Goal: Information Seeking & Learning: Learn about a topic

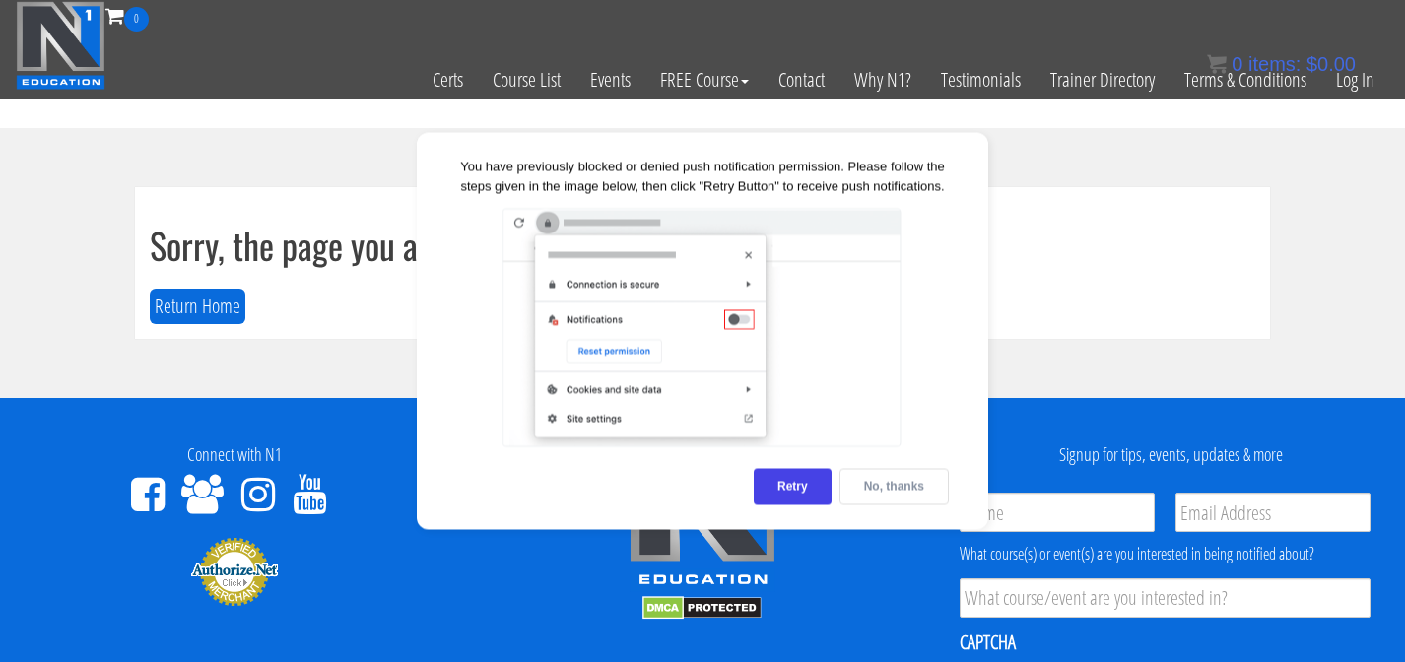
click at [877, 487] on div "No, thanks" at bounding box center [893, 487] width 109 height 36
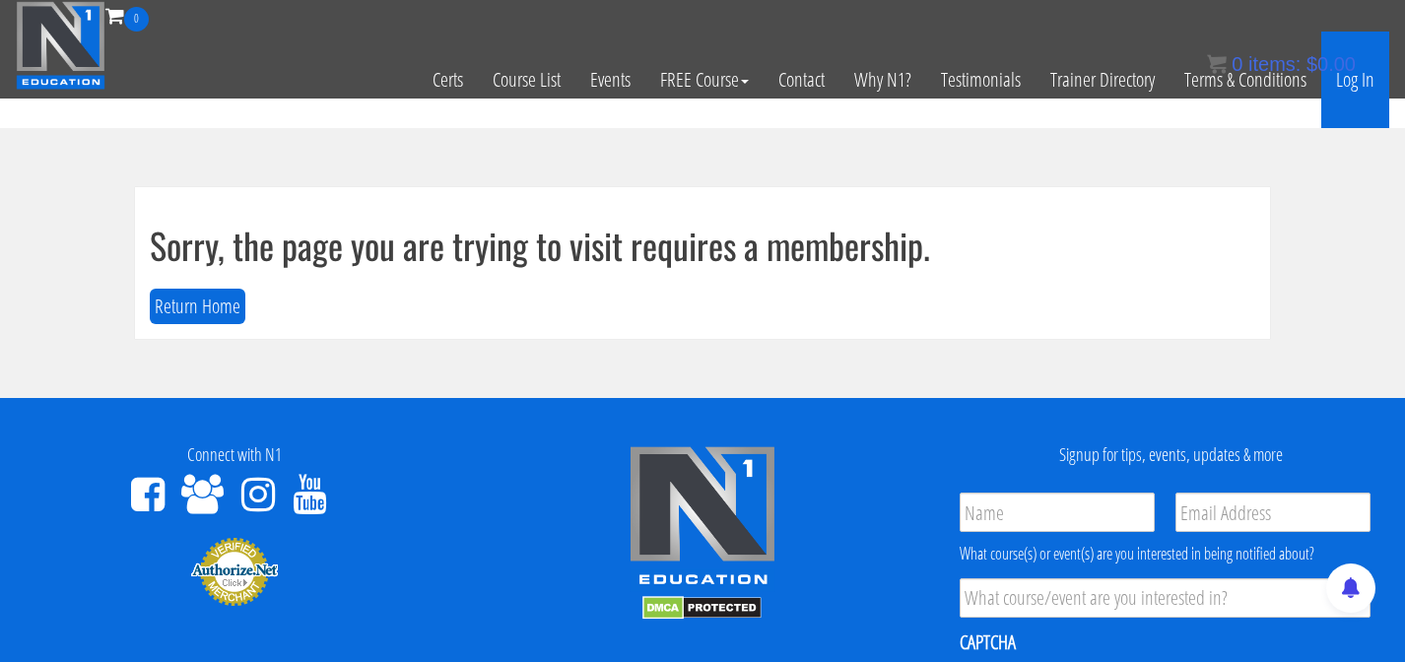
click at [1348, 82] on link "Log In" at bounding box center [1355, 80] width 68 height 97
click at [1355, 79] on link "Log In" at bounding box center [1355, 80] width 68 height 97
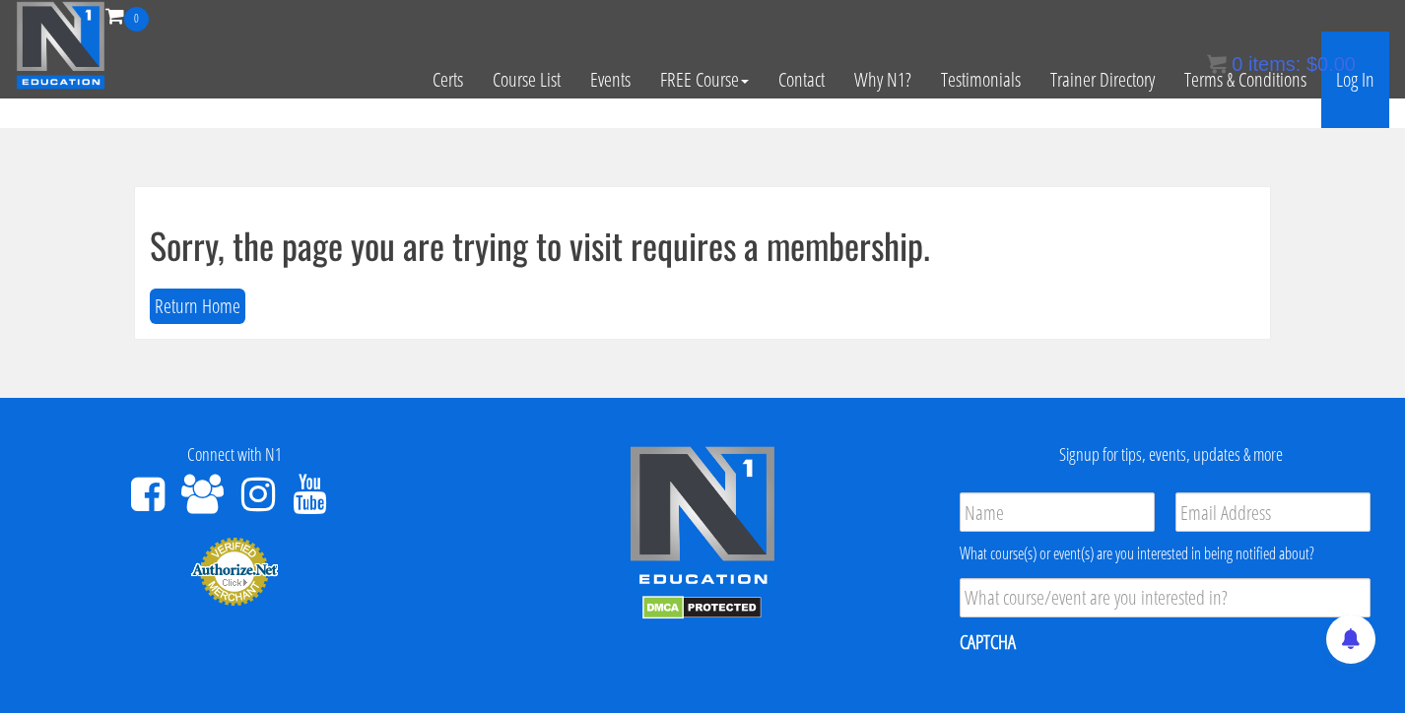
click at [1342, 82] on link "Log In" at bounding box center [1355, 80] width 68 height 97
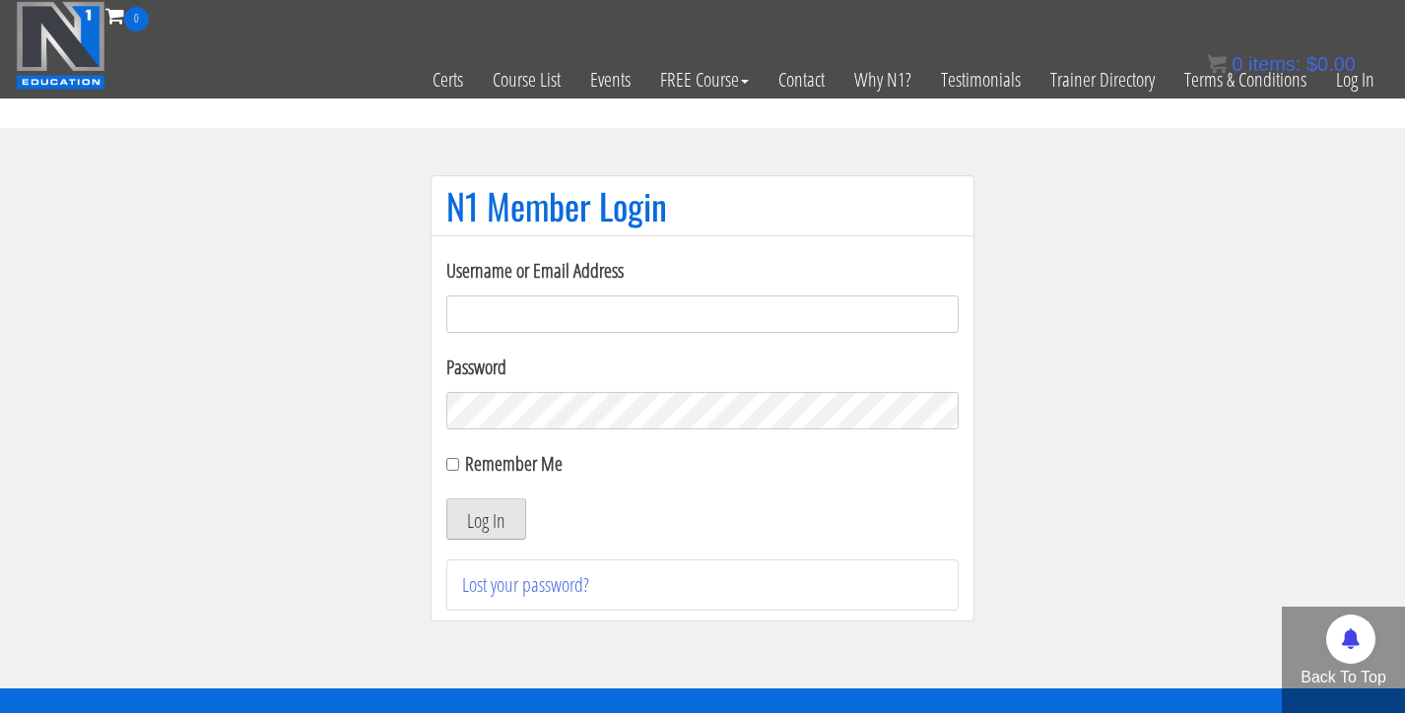
type input "[EMAIL_ADDRESS][DOMAIN_NAME]"
click at [516, 509] on button "Log In" at bounding box center [486, 518] width 80 height 41
click at [488, 516] on button "Log In" at bounding box center [486, 518] width 80 height 41
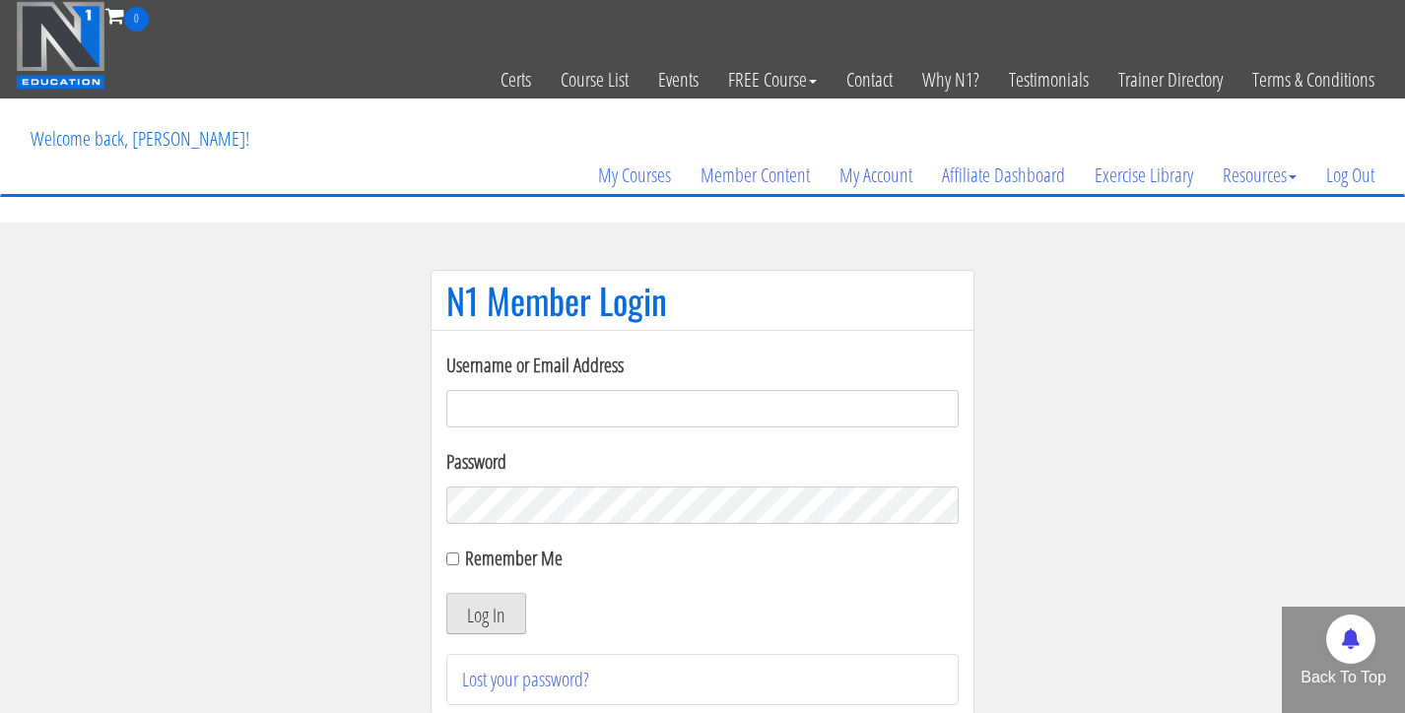
type input "[EMAIL_ADDRESS][DOMAIN_NAME]"
click at [485, 617] on button "Log In" at bounding box center [486, 613] width 80 height 41
click at [492, 617] on button "Log In" at bounding box center [486, 613] width 80 height 41
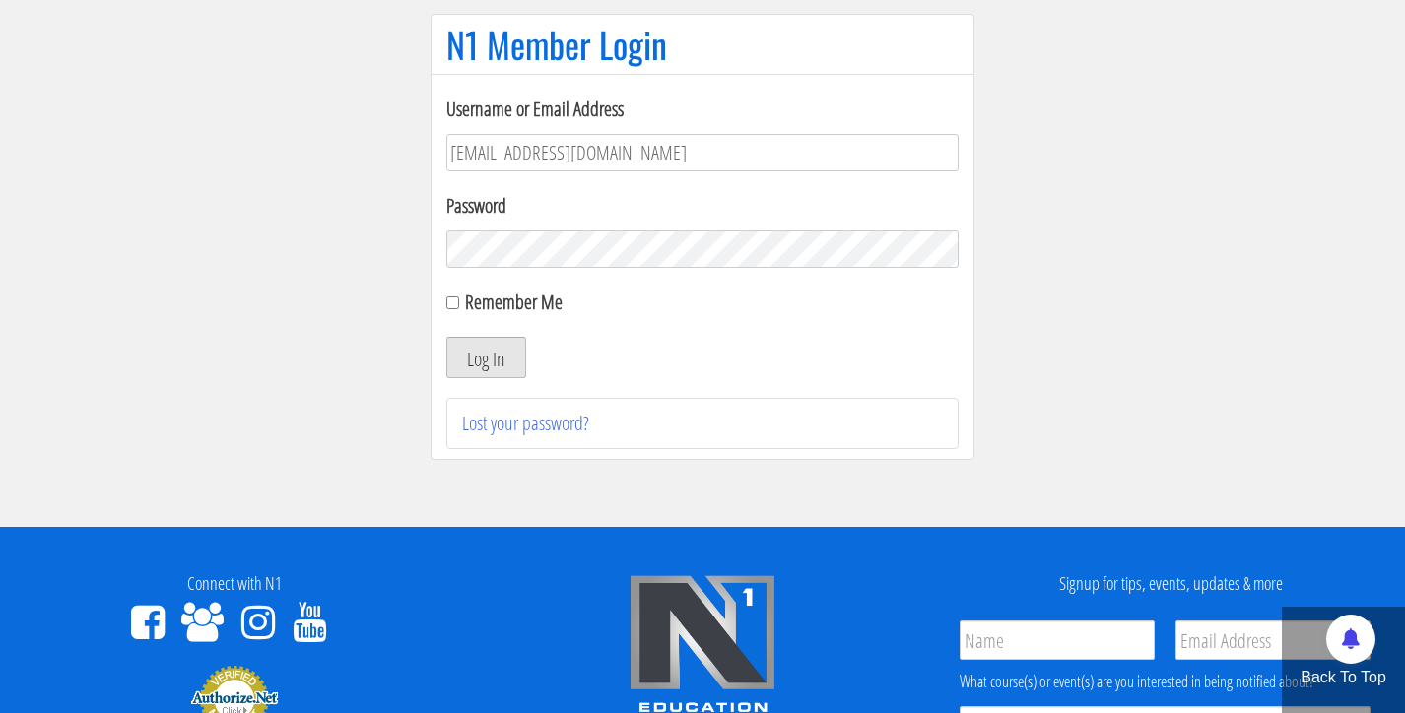
scroll to position [263, 0]
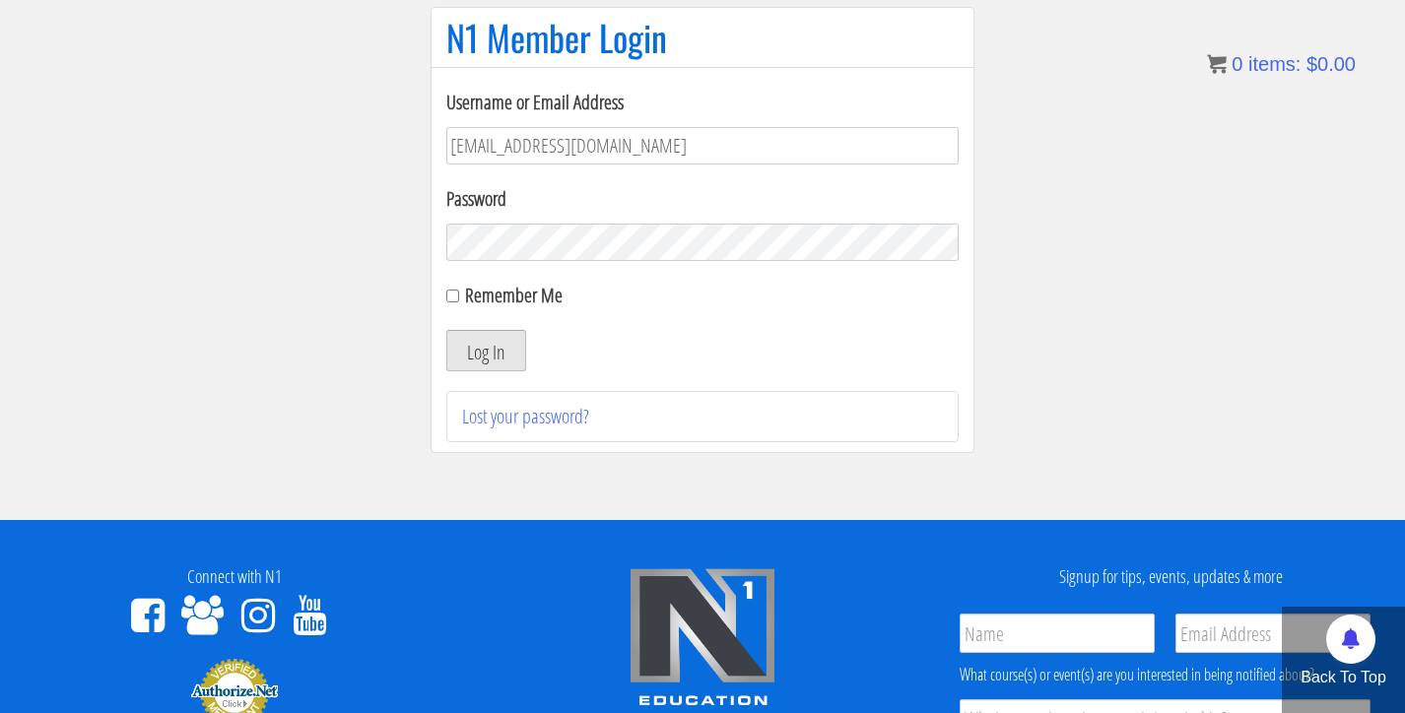
click at [484, 350] on button "Log In" at bounding box center [486, 350] width 80 height 41
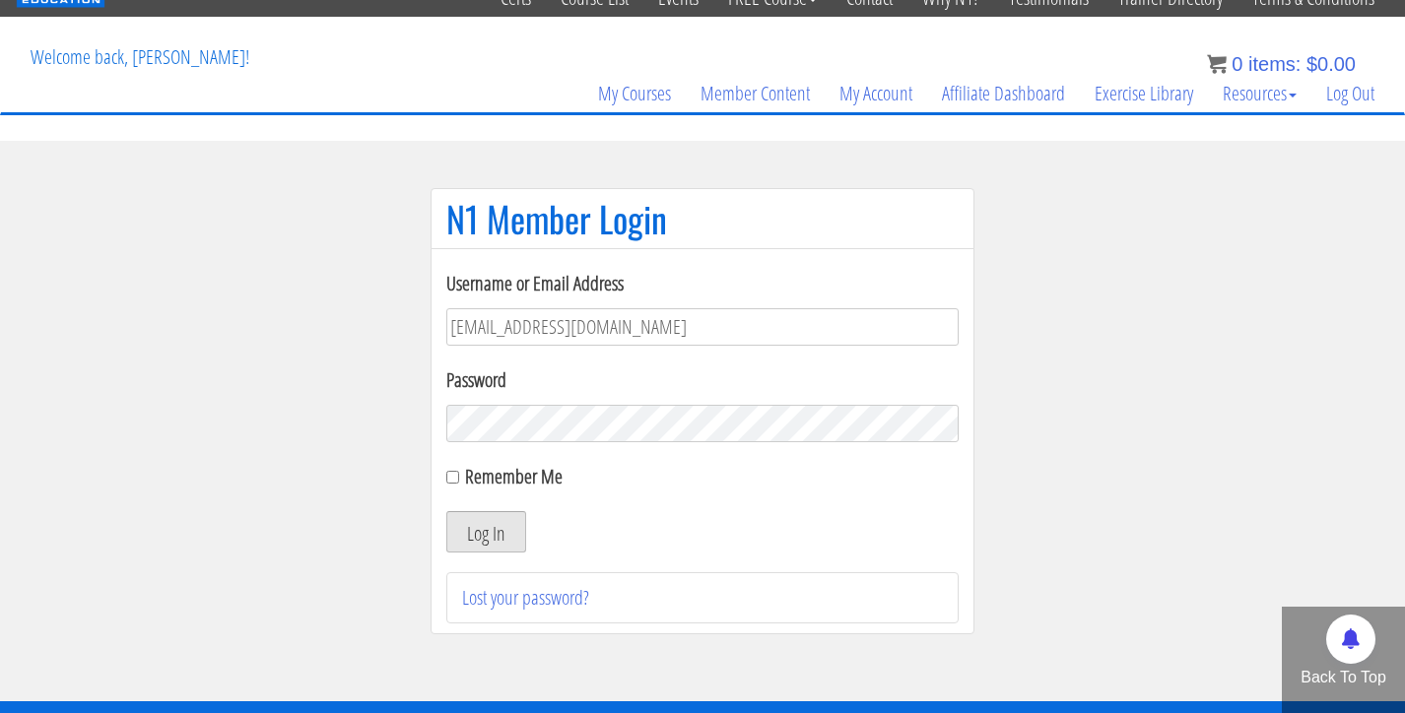
scroll to position [0, 0]
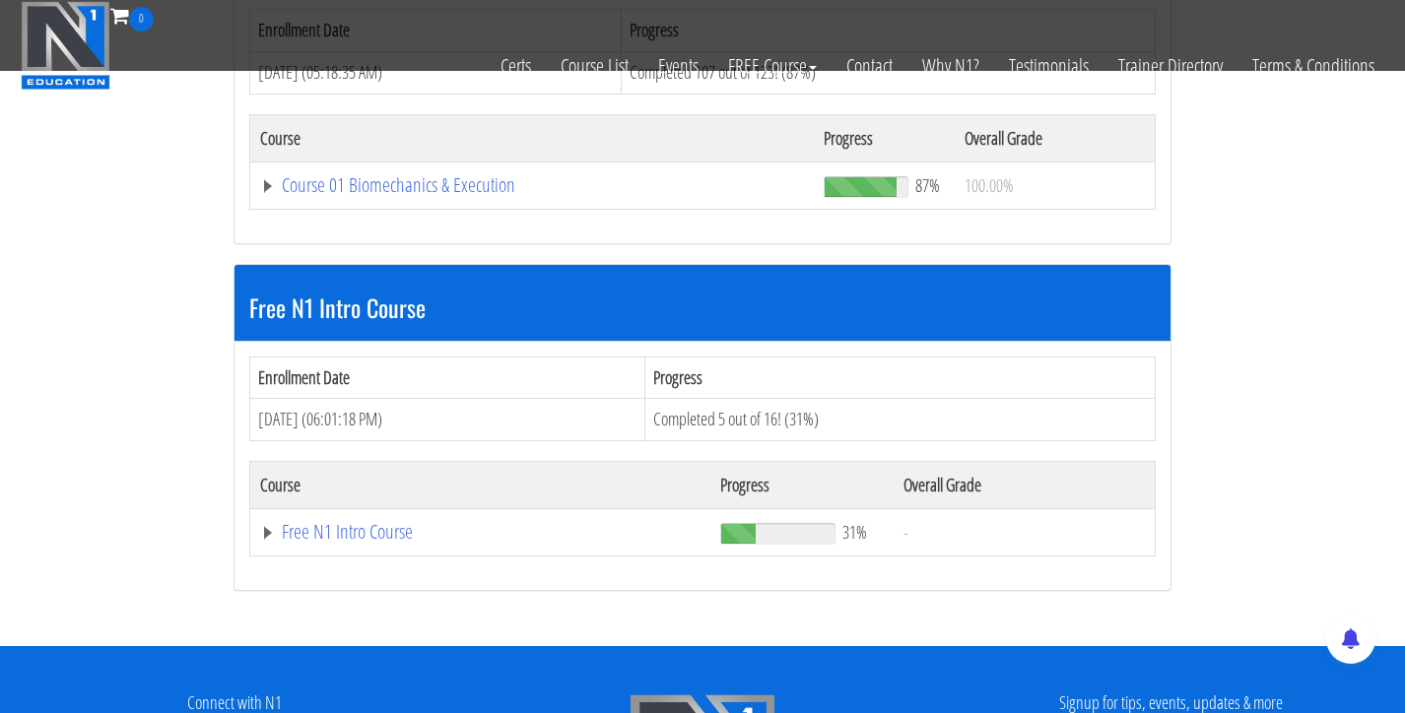
scroll to position [744, 0]
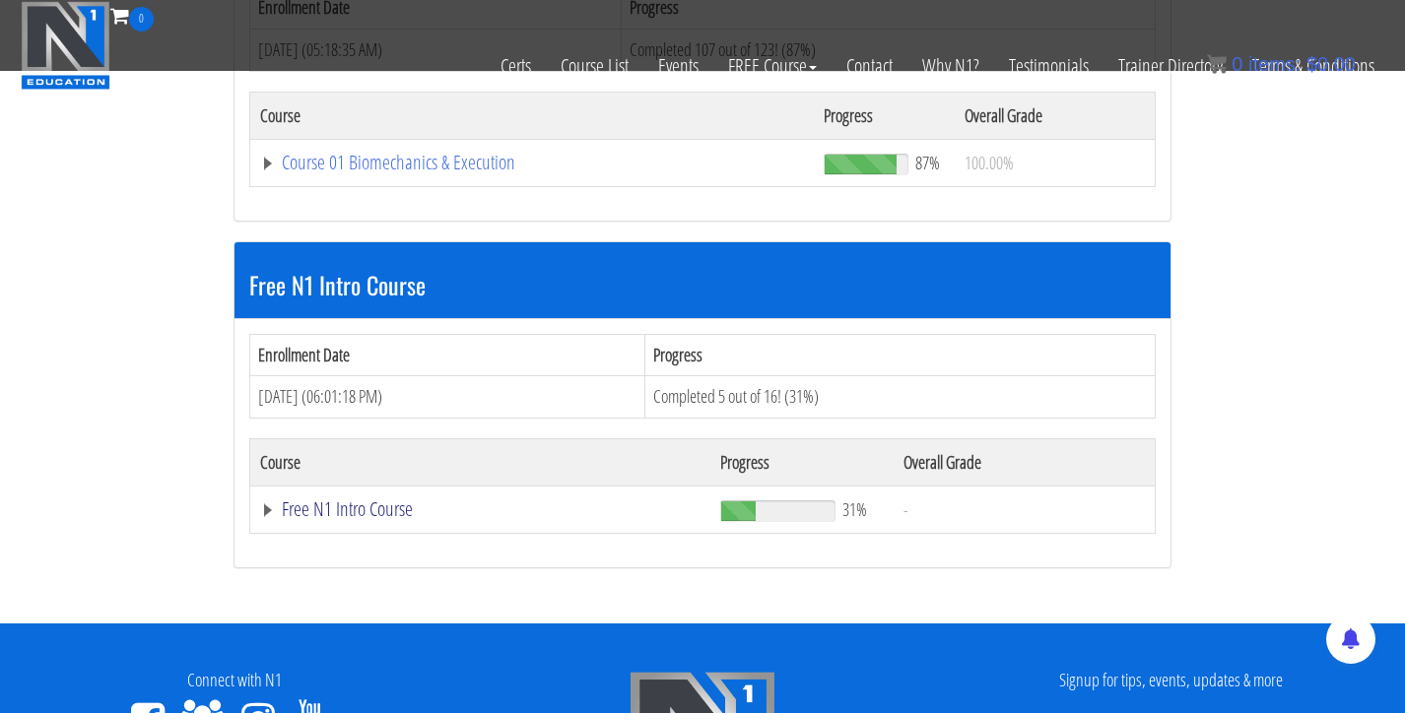
click at [369, 509] on link "Free N1 Intro Course" at bounding box center [480, 509] width 440 height 20
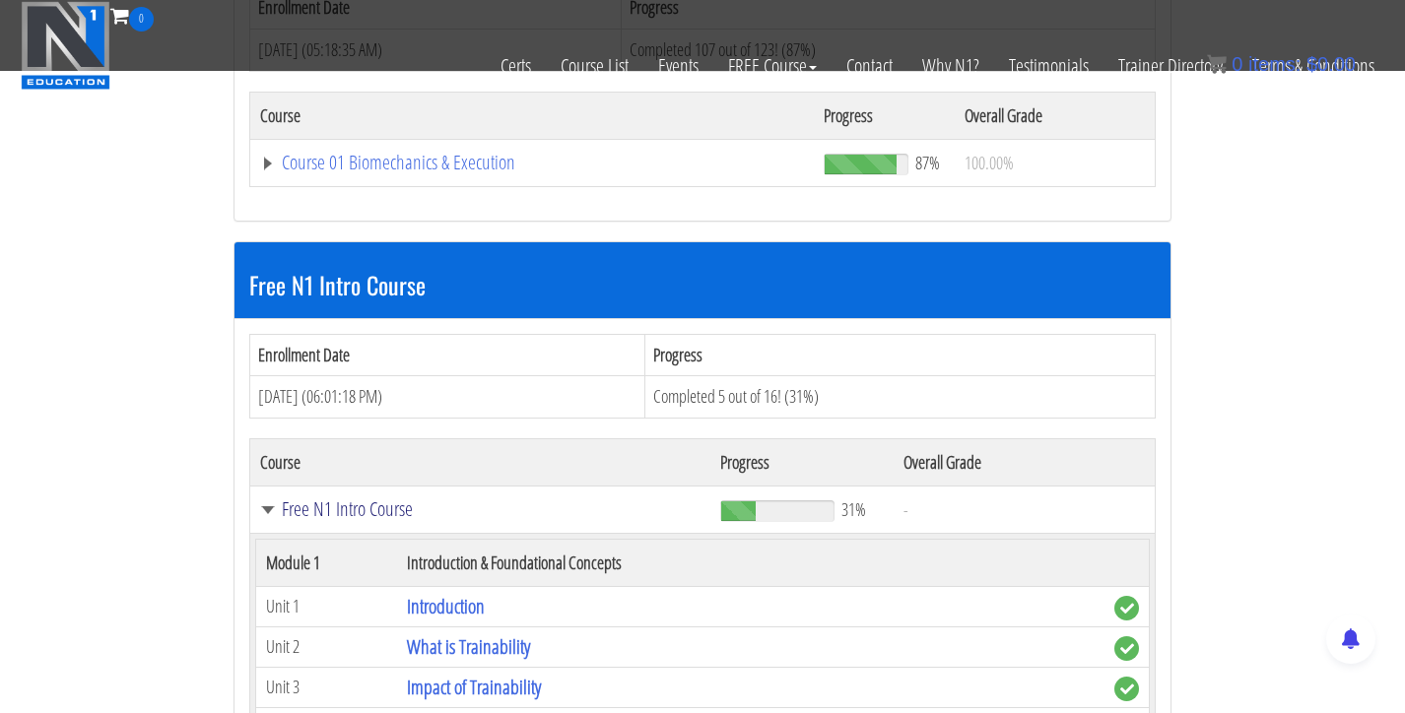
click at [265, 504] on link "Free N1 Intro Course" at bounding box center [480, 509] width 440 height 20
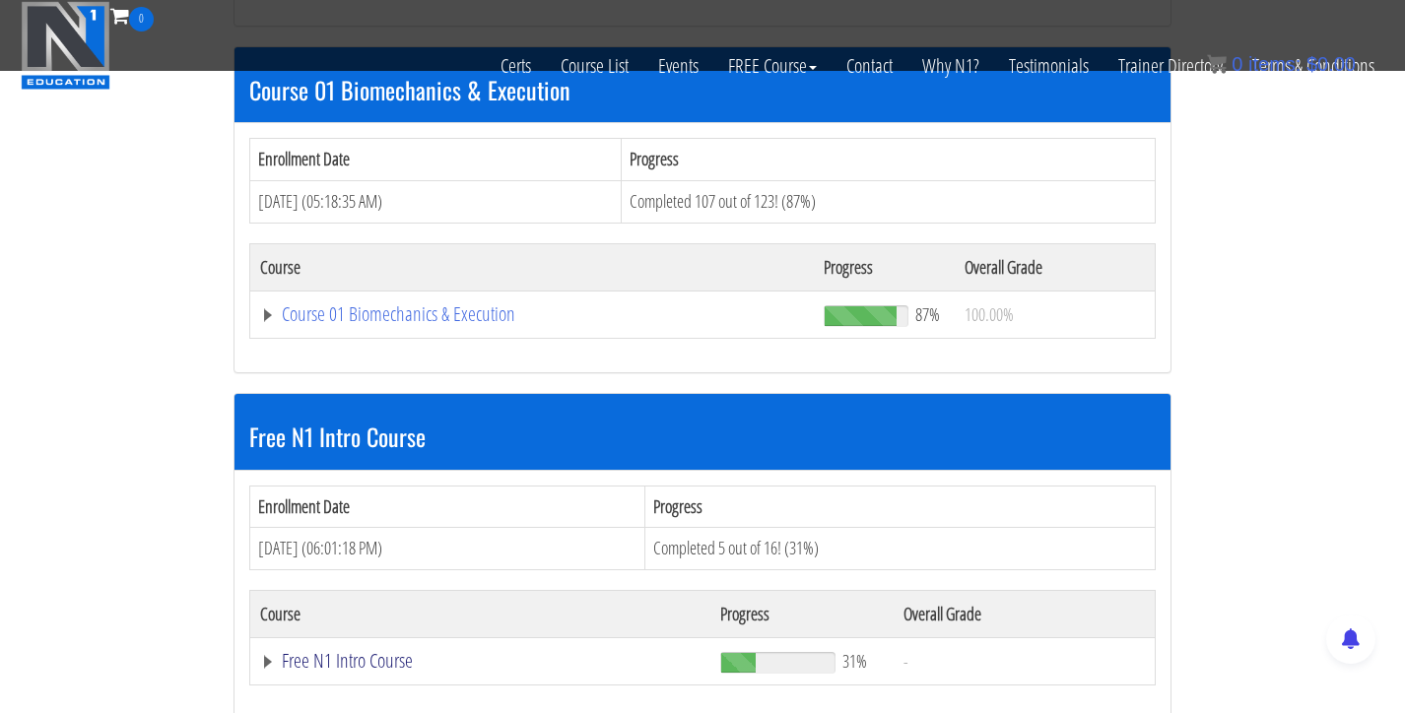
scroll to position [589, 0]
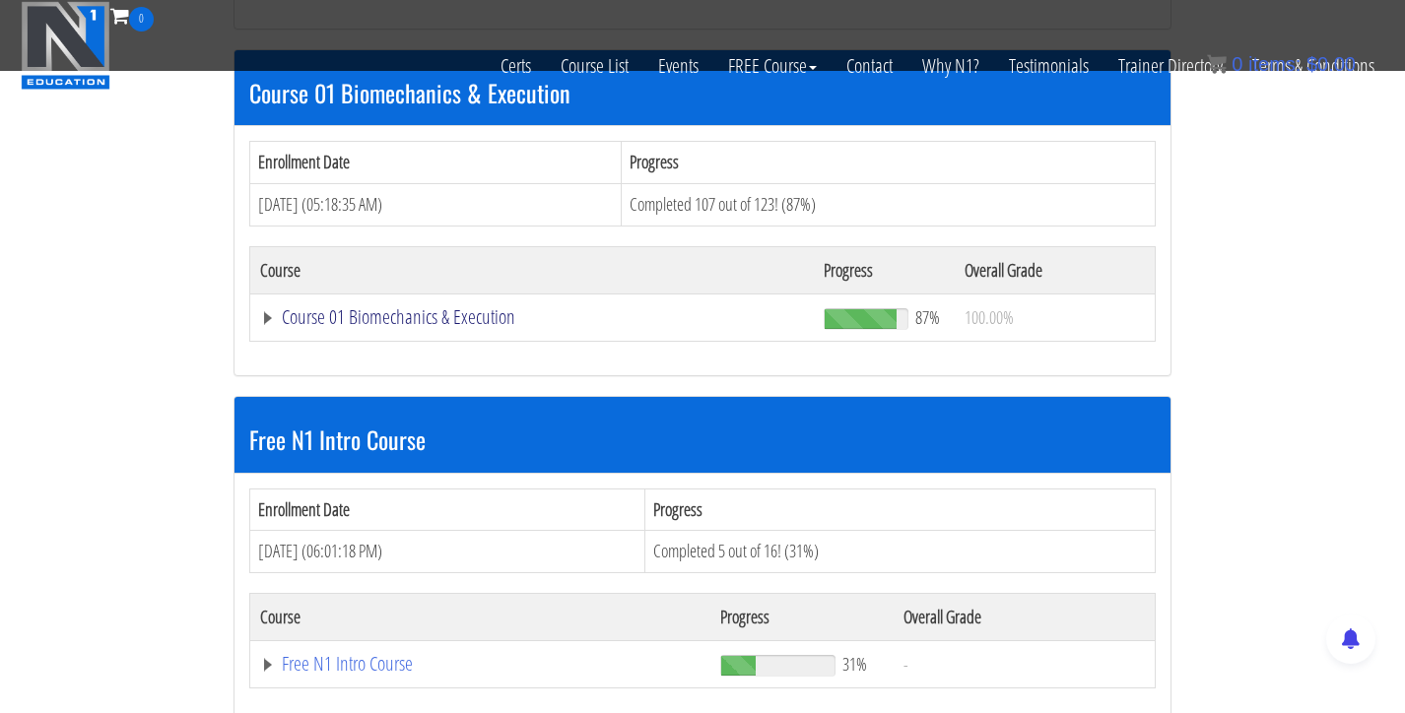
click at [337, 315] on link "Course 01 Biomechanics & Execution" at bounding box center [532, 317] width 544 height 20
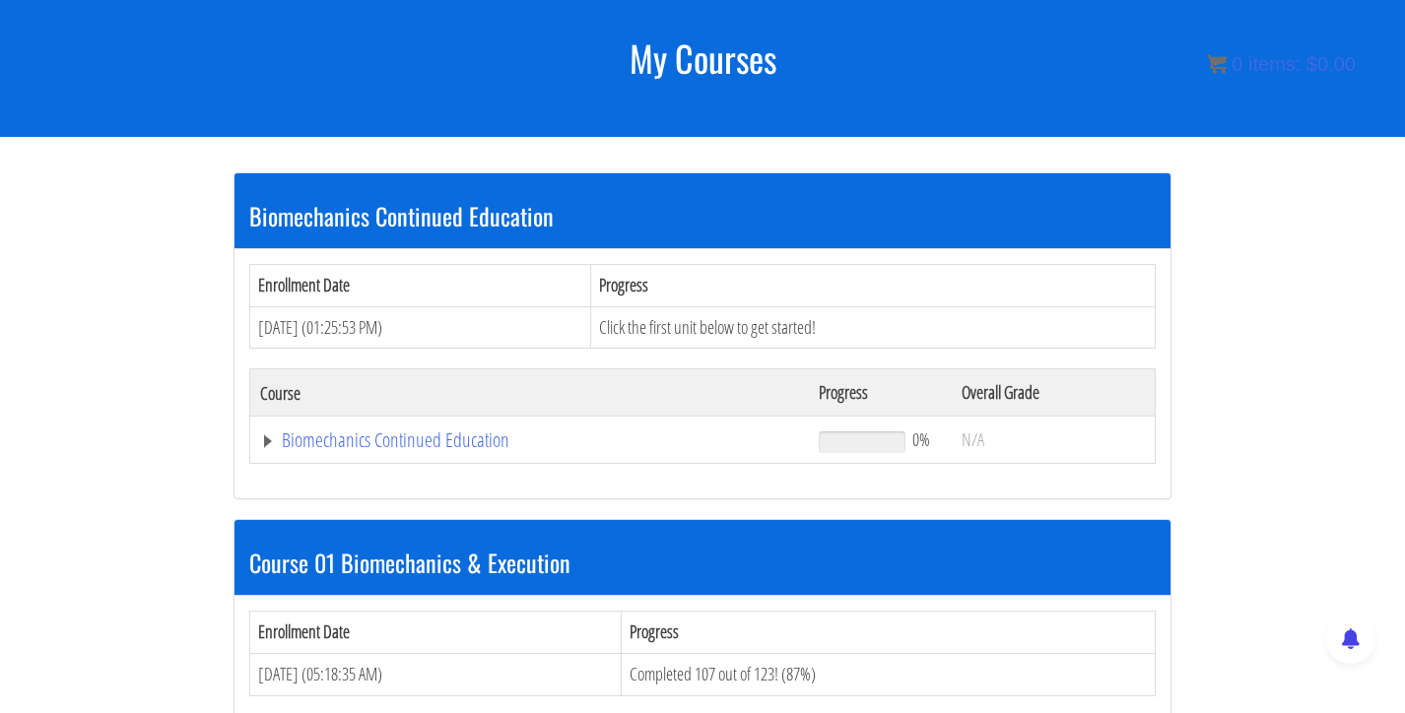
scroll to position [268, 0]
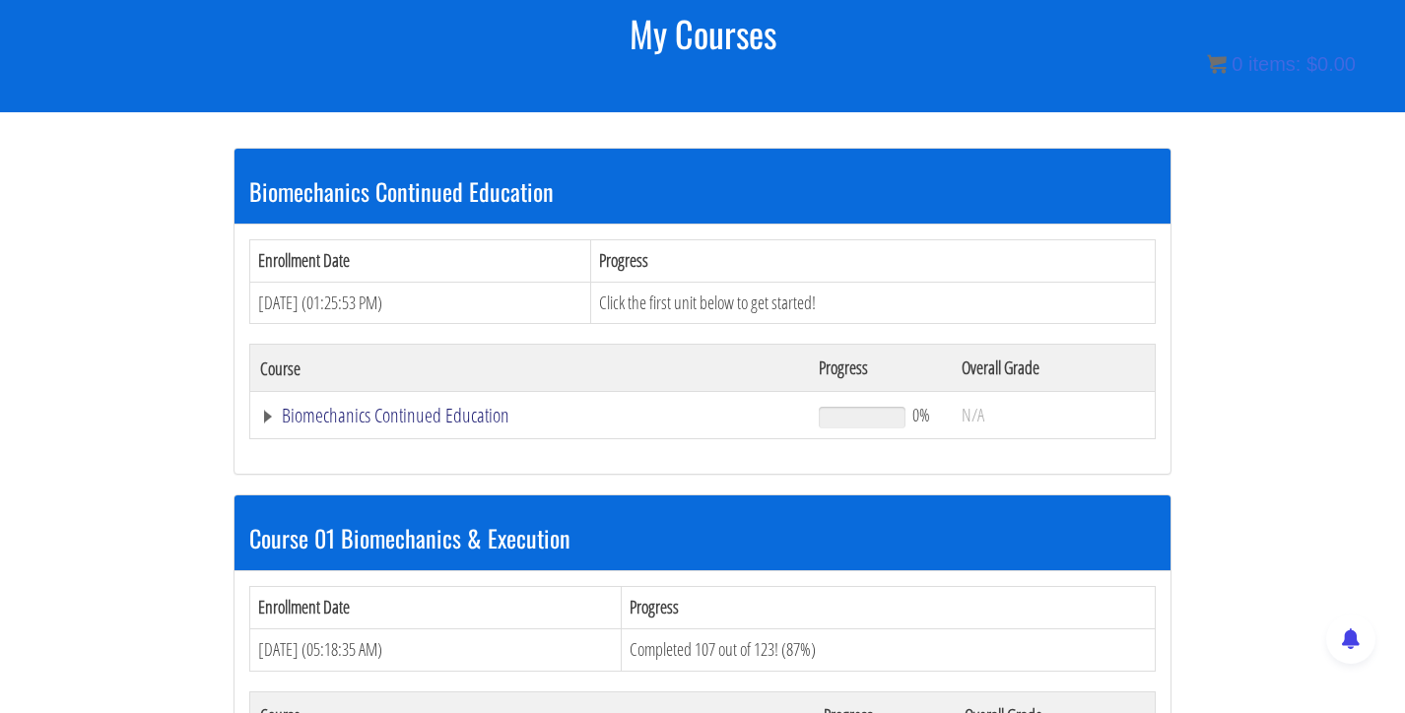
click at [434, 418] on link "Biomechanics Continued Education" at bounding box center [529, 416] width 539 height 20
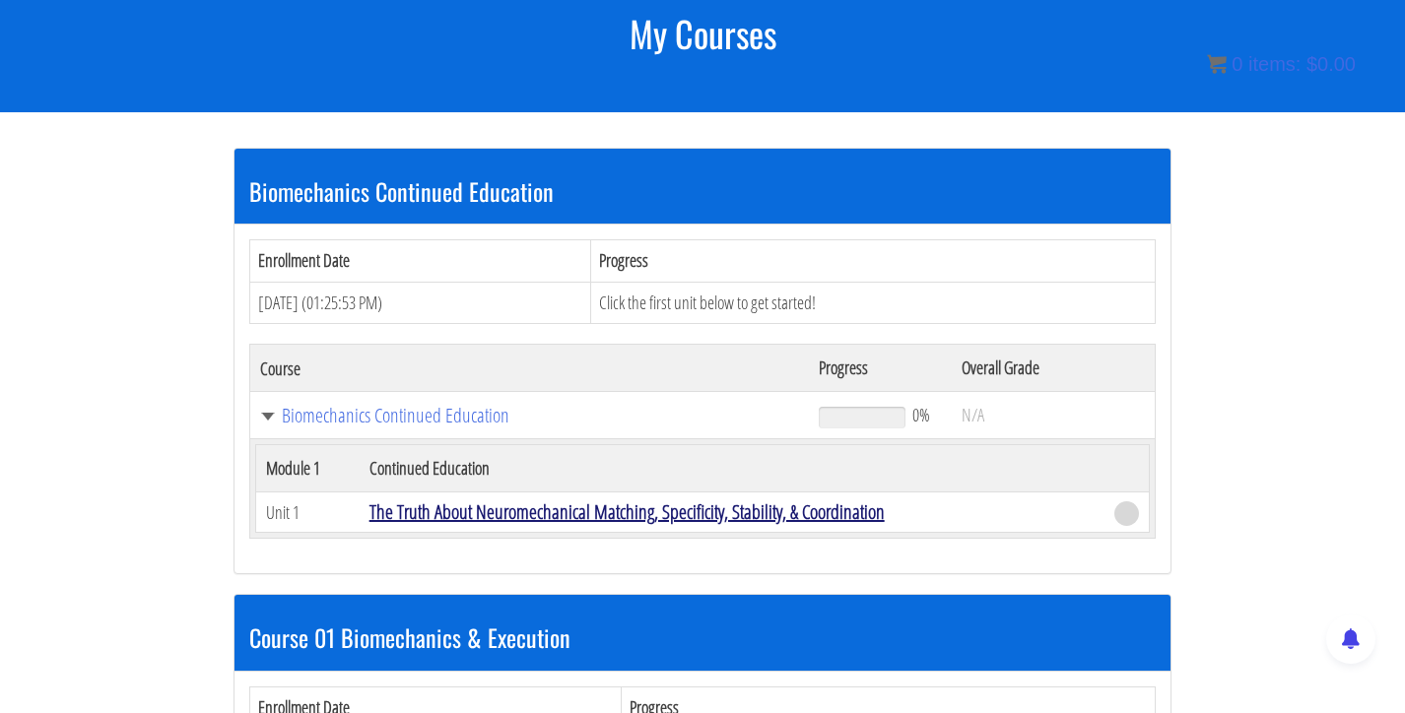
click at [508, 513] on link "The Truth About Neuromechanical Matching, Specificity, Stability, & Coordination" at bounding box center [626, 511] width 515 height 27
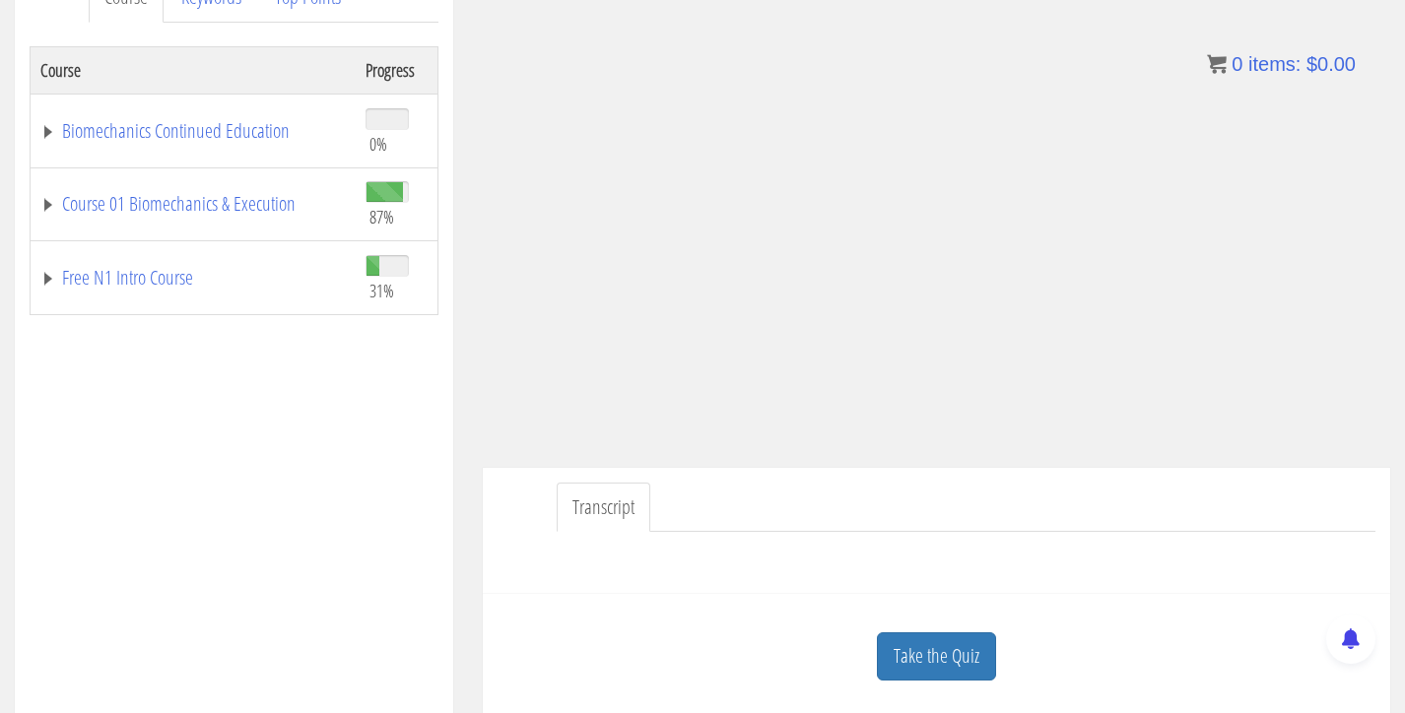
scroll to position [306, 0]
